Goal: Information Seeking & Learning: Learn about a topic

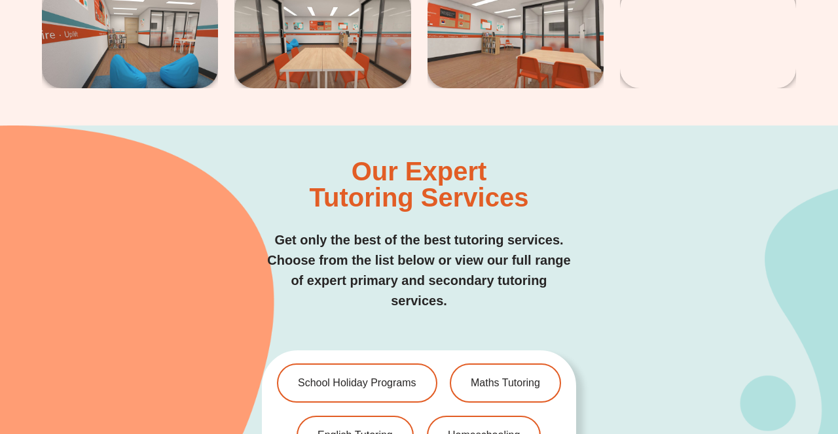
scroll to position [2539, 0]
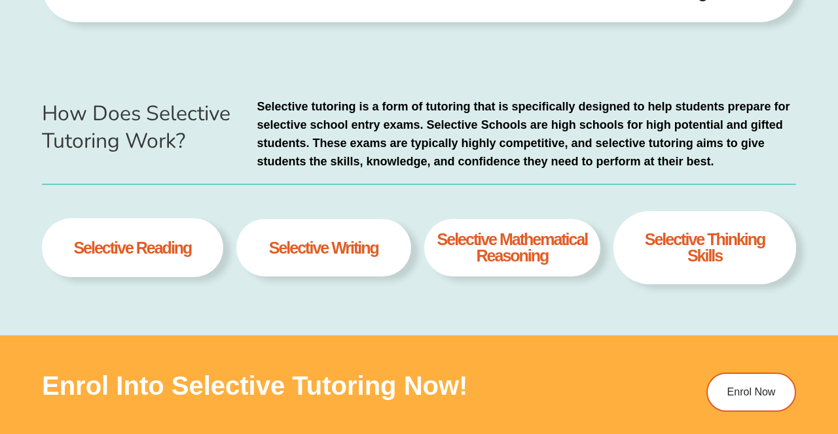
scroll to position [487, 0]
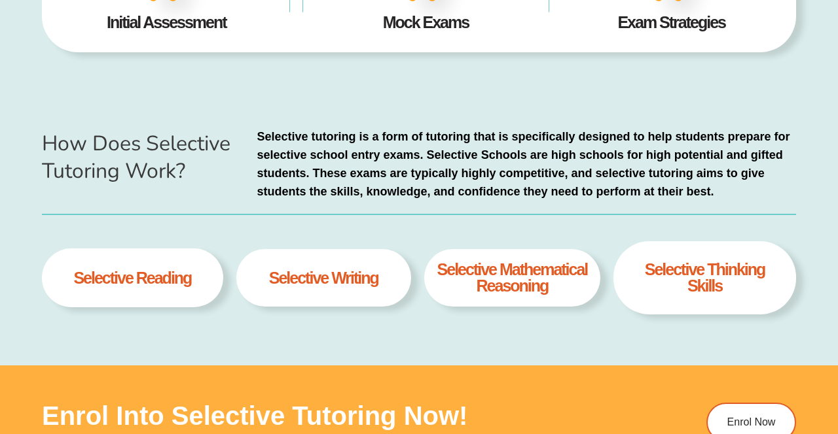
click at [737, 267] on h4 "Selective thinking skills" at bounding box center [704, 278] width 142 height 33
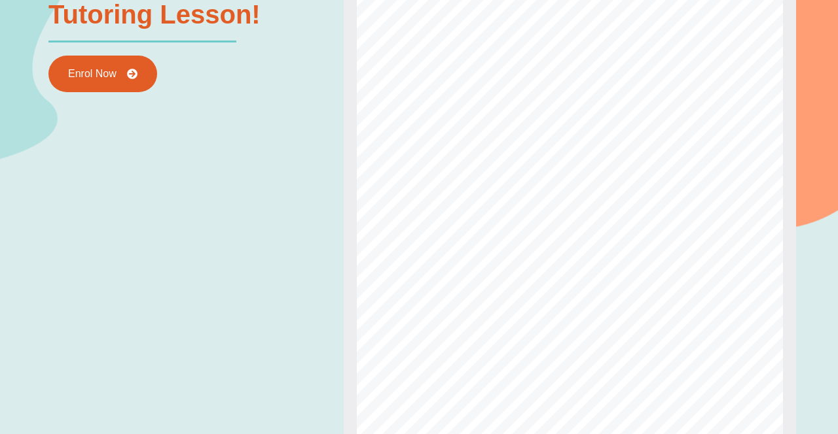
scroll to position [1521, 0]
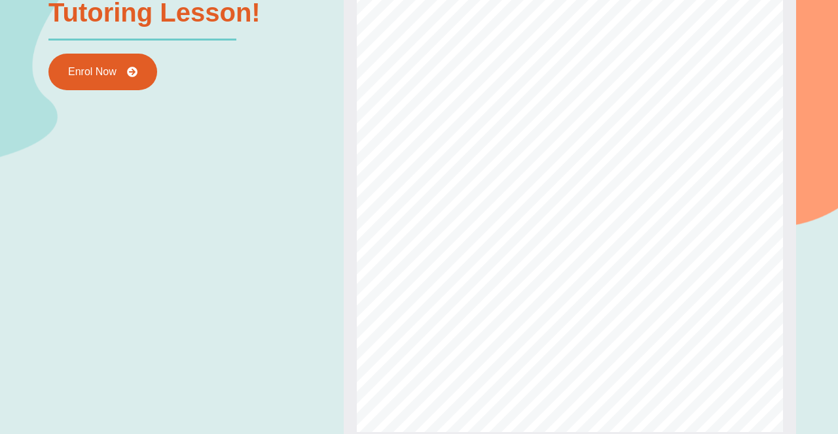
type input "*"
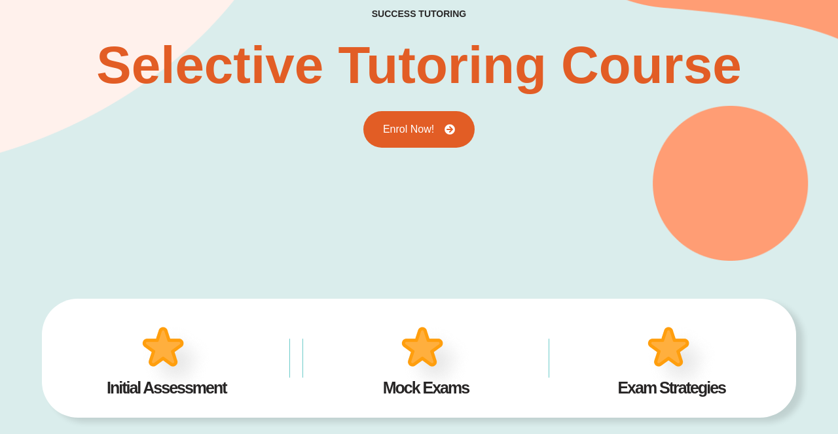
scroll to position [0, 0]
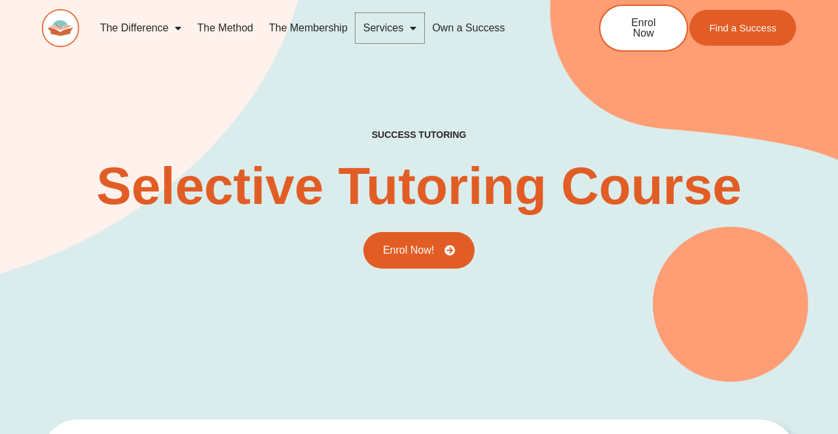
click at [388, 31] on link "Services" at bounding box center [389, 28] width 69 height 30
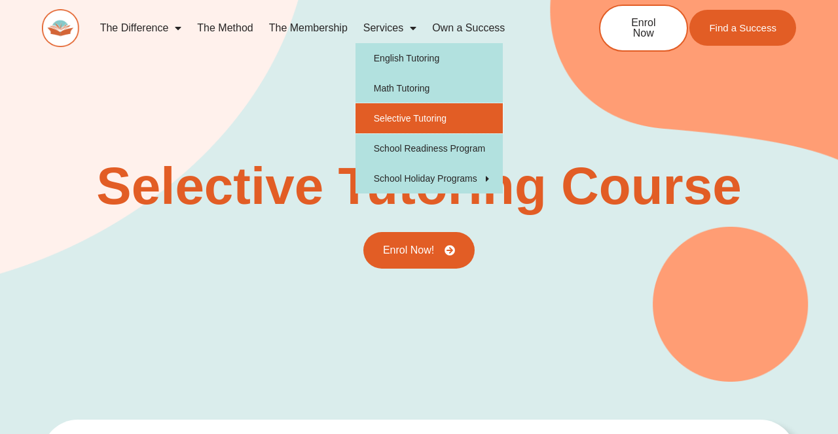
click at [369, 116] on link "Selective Tutoring" at bounding box center [428, 118] width 147 height 30
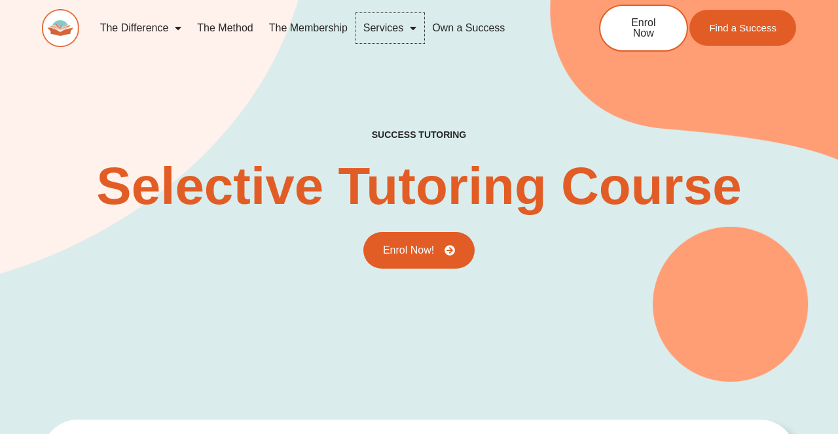
click at [381, 25] on link "Services" at bounding box center [389, 28] width 69 height 30
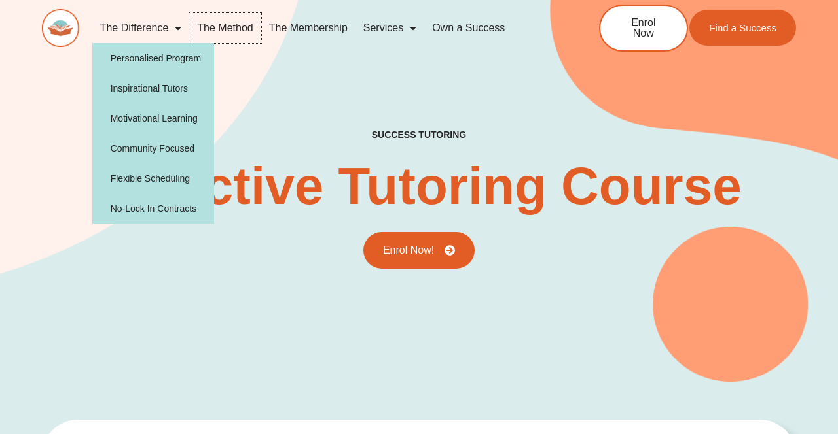
click at [210, 33] on link "The Method" at bounding box center [224, 28] width 71 height 30
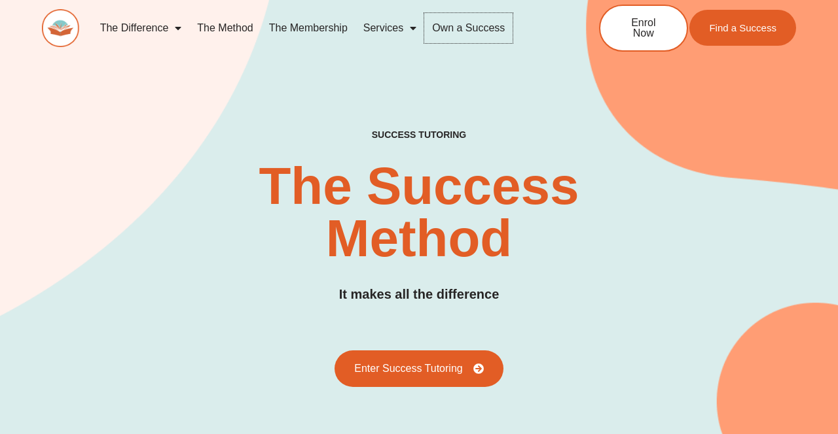
click at [484, 37] on link "Own a Success" at bounding box center [468, 28] width 88 height 30
click at [483, 35] on link "Own a Success" at bounding box center [468, 28] width 88 height 30
click at [480, 29] on link "Own a Success" at bounding box center [468, 28] width 88 height 30
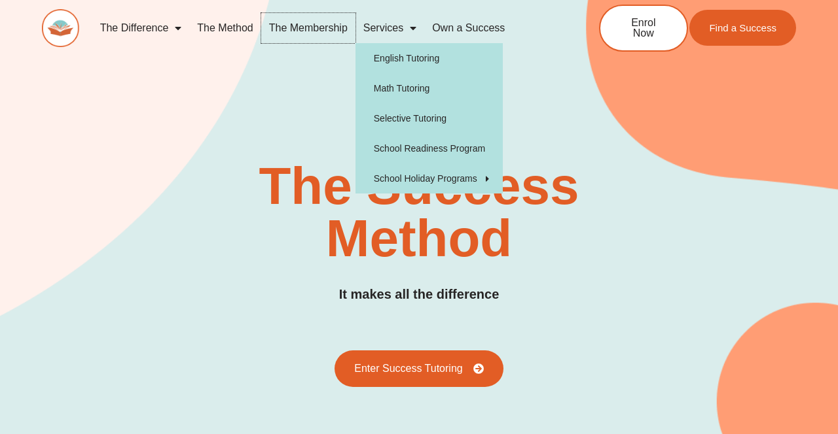
click at [311, 35] on link "The Membership" at bounding box center [308, 28] width 94 height 30
